Goal: Navigation & Orientation: Find specific page/section

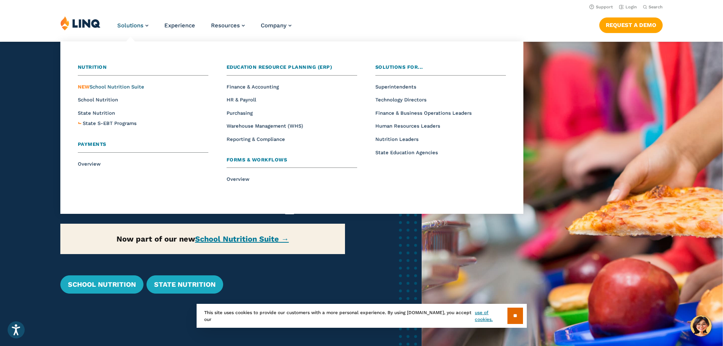
click at [129, 85] on span "NEW School Nutrition Suite" at bounding box center [111, 87] width 66 height 6
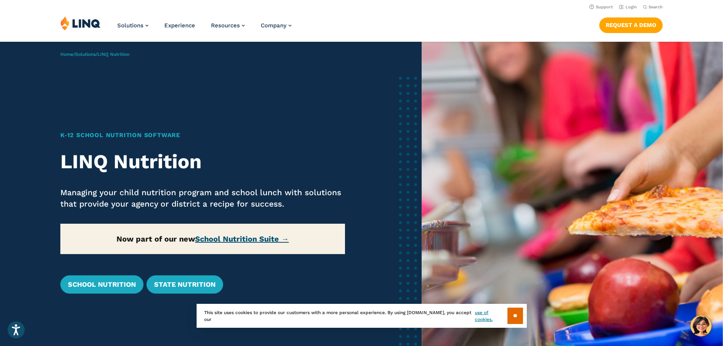
click at [235, 241] on link "School Nutrition Suite →" at bounding box center [242, 238] width 94 height 9
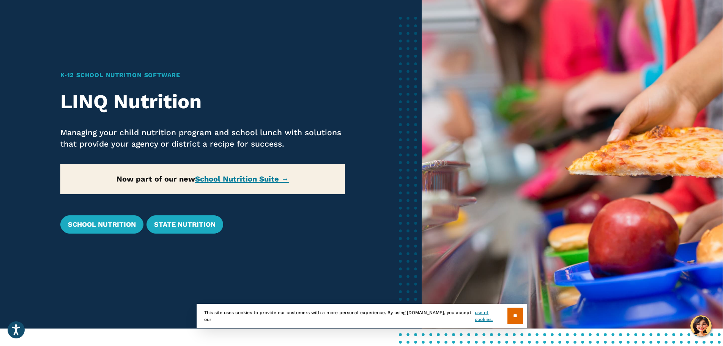
scroll to position [152, 0]
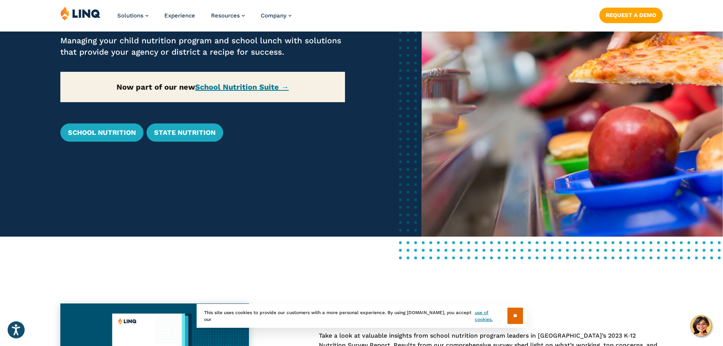
click at [510, 316] on input "**" at bounding box center [516, 315] width 16 height 16
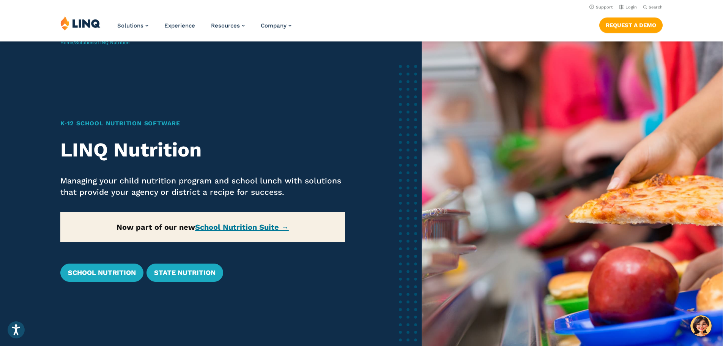
scroll to position [0, 0]
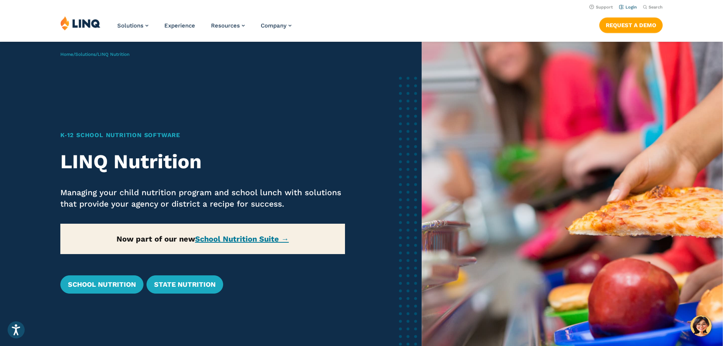
click at [626, 5] on link "Login" at bounding box center [628, 7] width 18 height 5
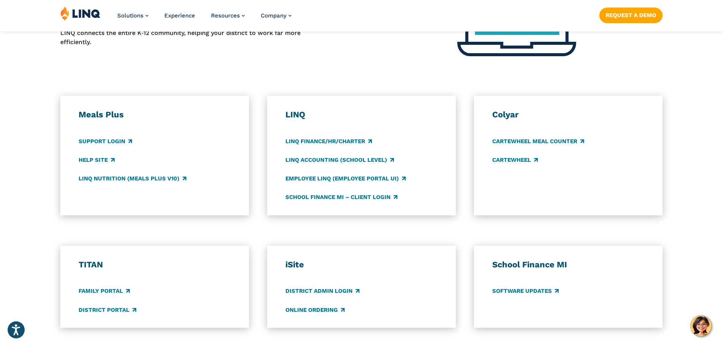
scroll to position [456, 0]
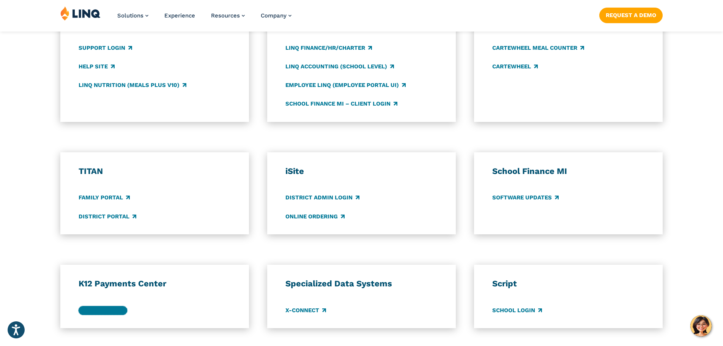
drag, startPoint x: 110, startPoint y: 310, endPoint x: 128, endPoint y: 297, distance: 22.0
click at [110, 310] on link "Parent Login" at bounding box center [103, 310] width 49 height 8
